Goal: Task Accomplishment & Management: Use online tool/utility

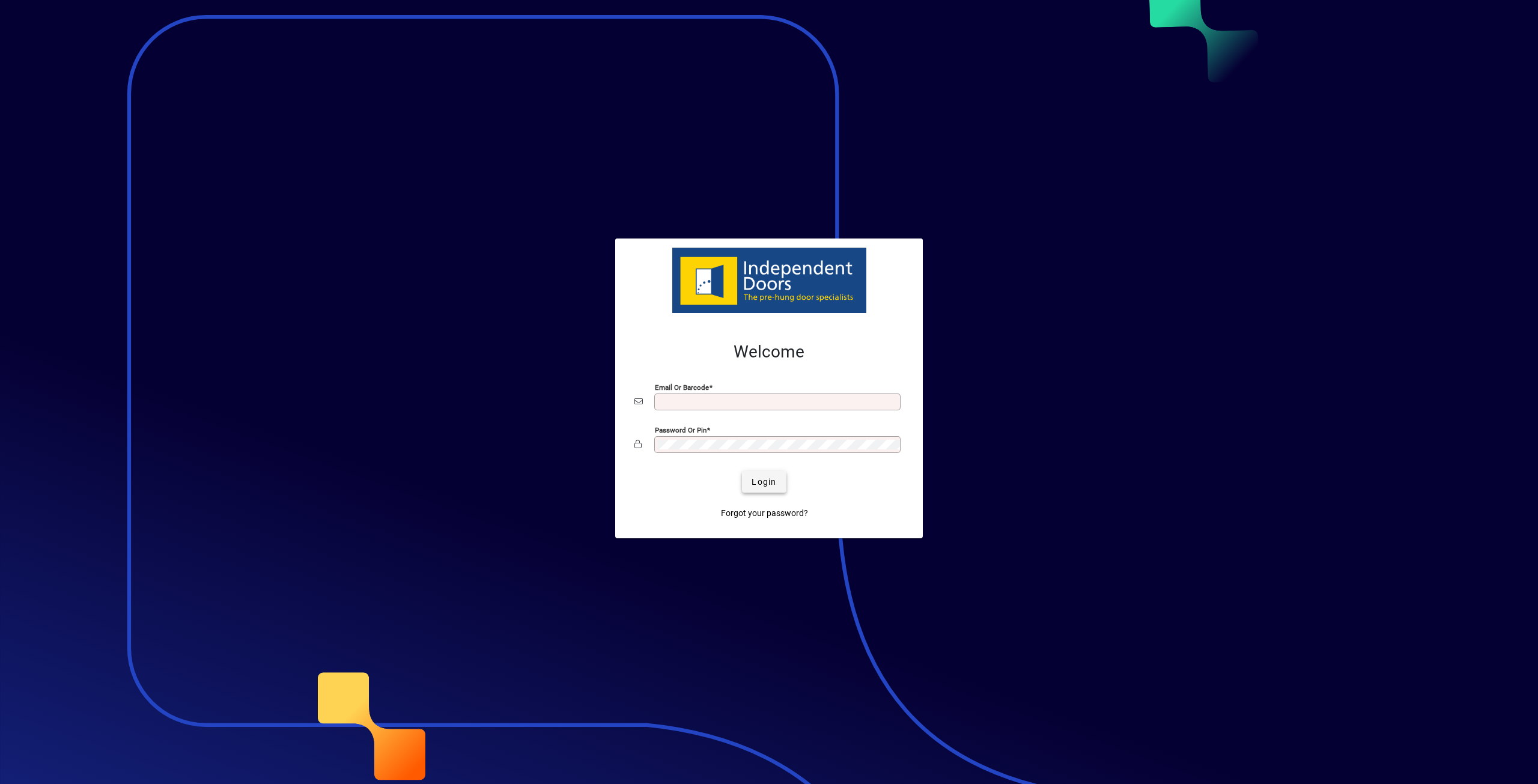
type input "**********"
click at [770, 485] on span "Login" at bounding box center [764, 482] width 25 height 13
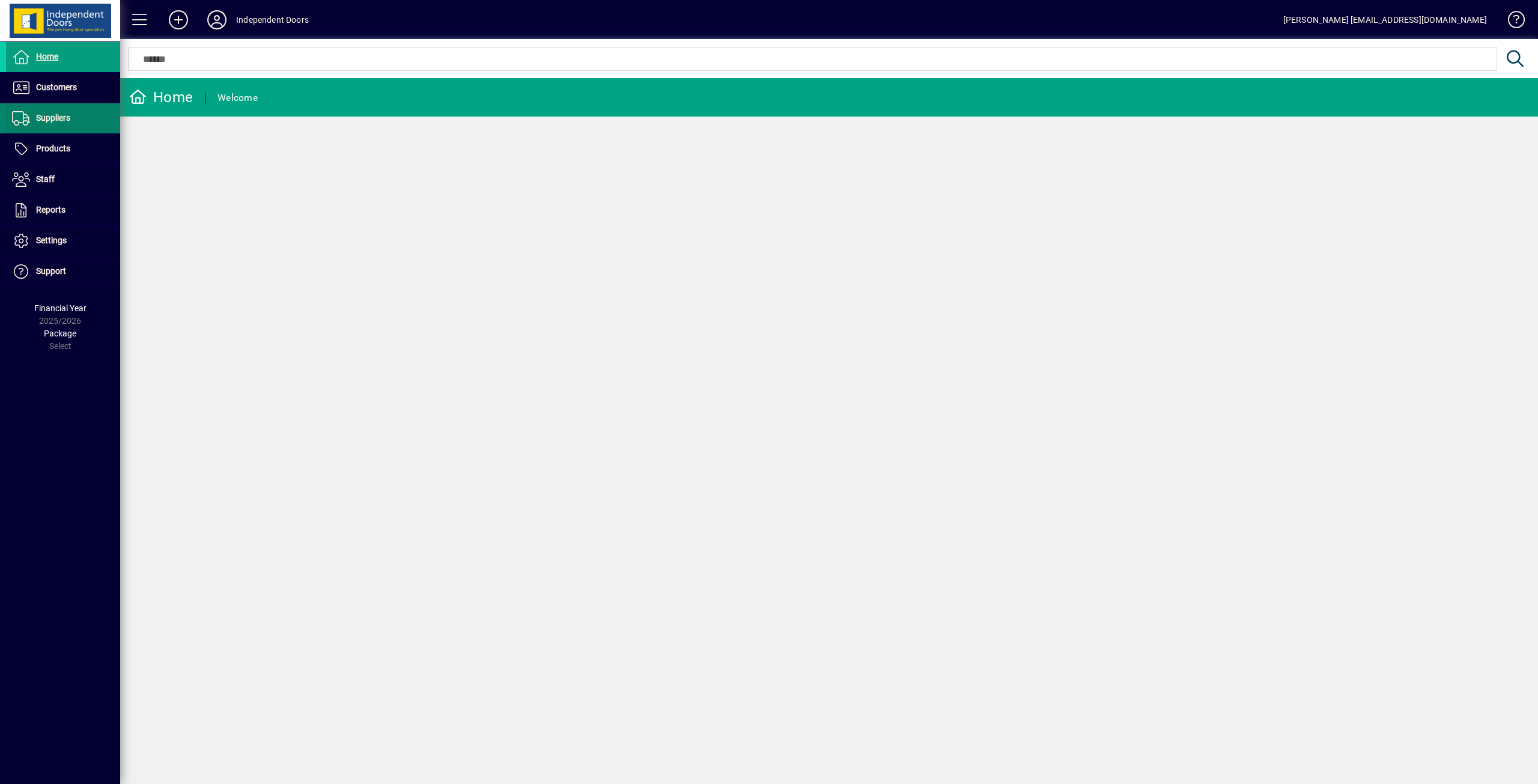
click at [86, 125] on span at bounding box center [63, 118] width 114 height 29
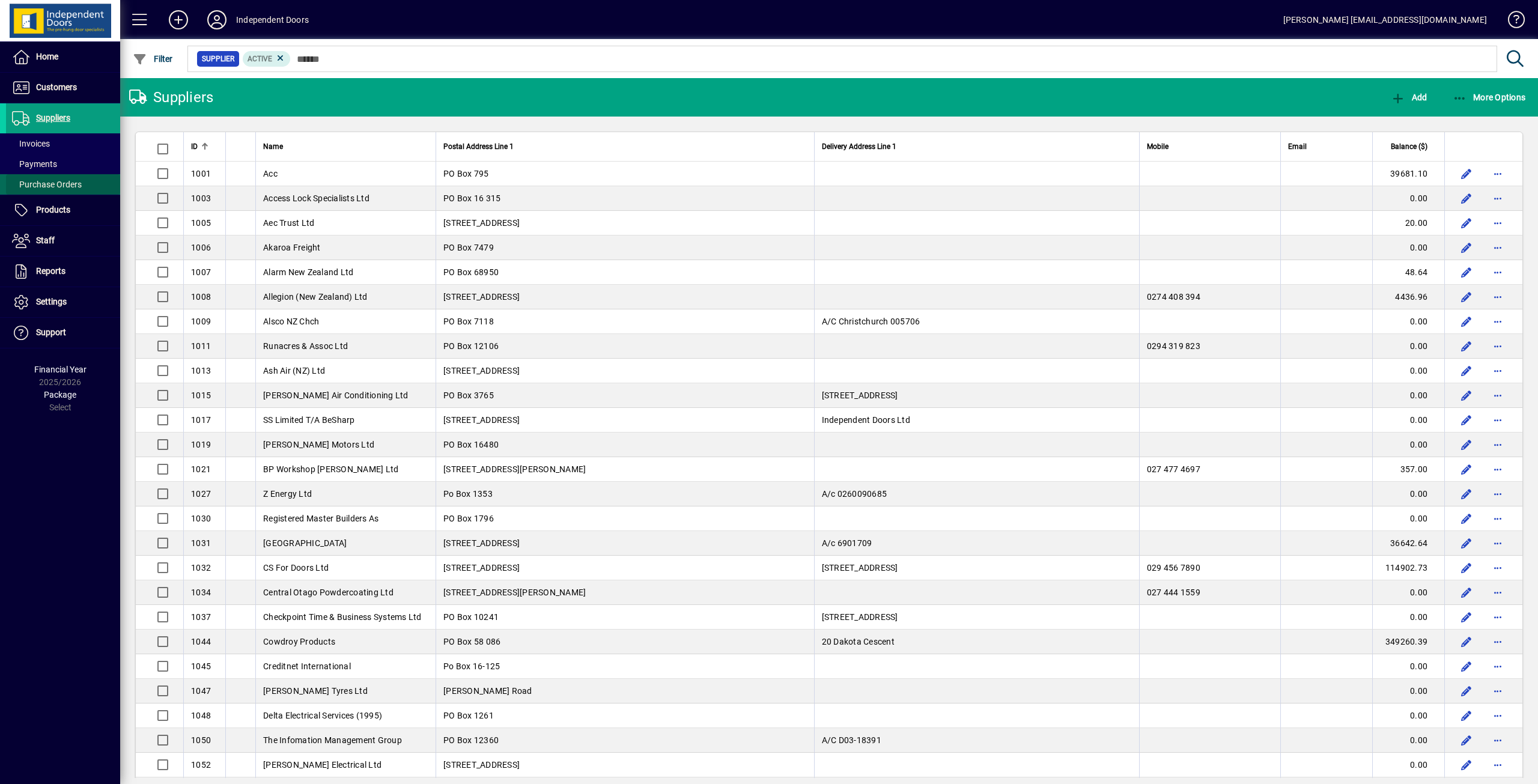
click at [75, 186] on span "Purchase Orders" at bounding box center [47, 185] width 70 height 10
